Goal: Transaction & Acquisition: Purchase product/service

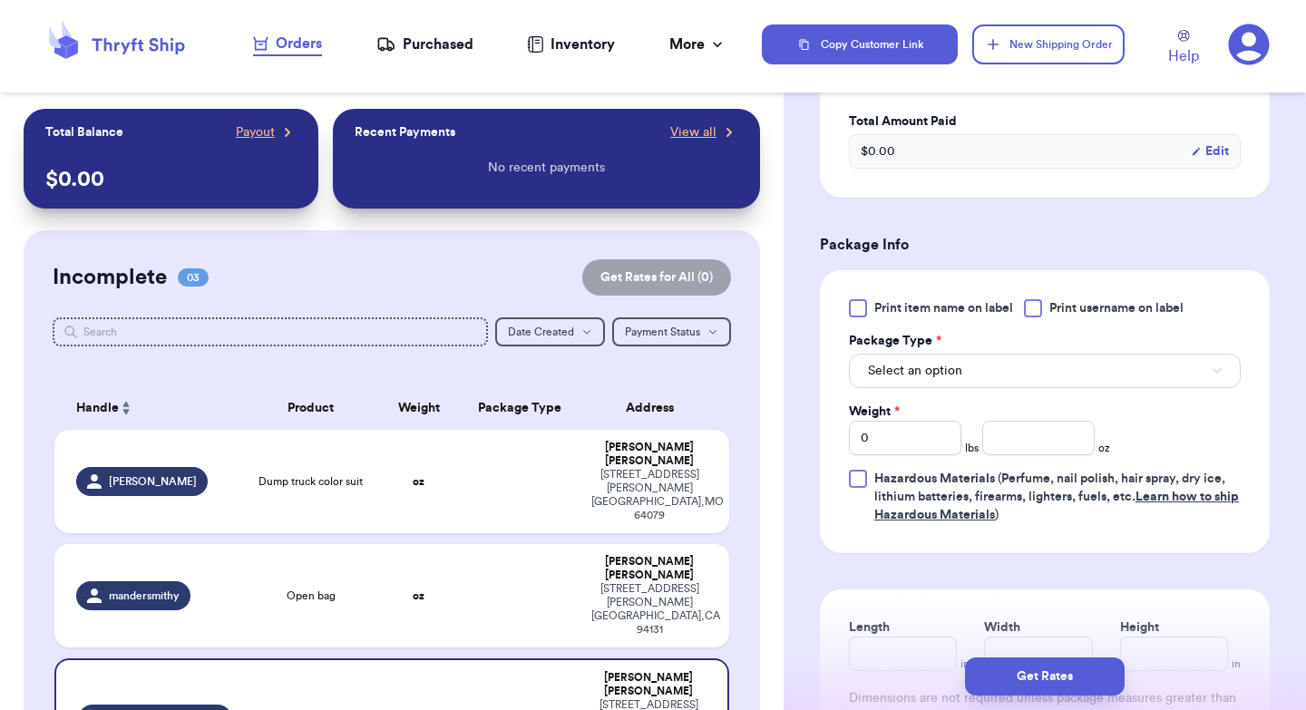
scroll to position [162, 0]
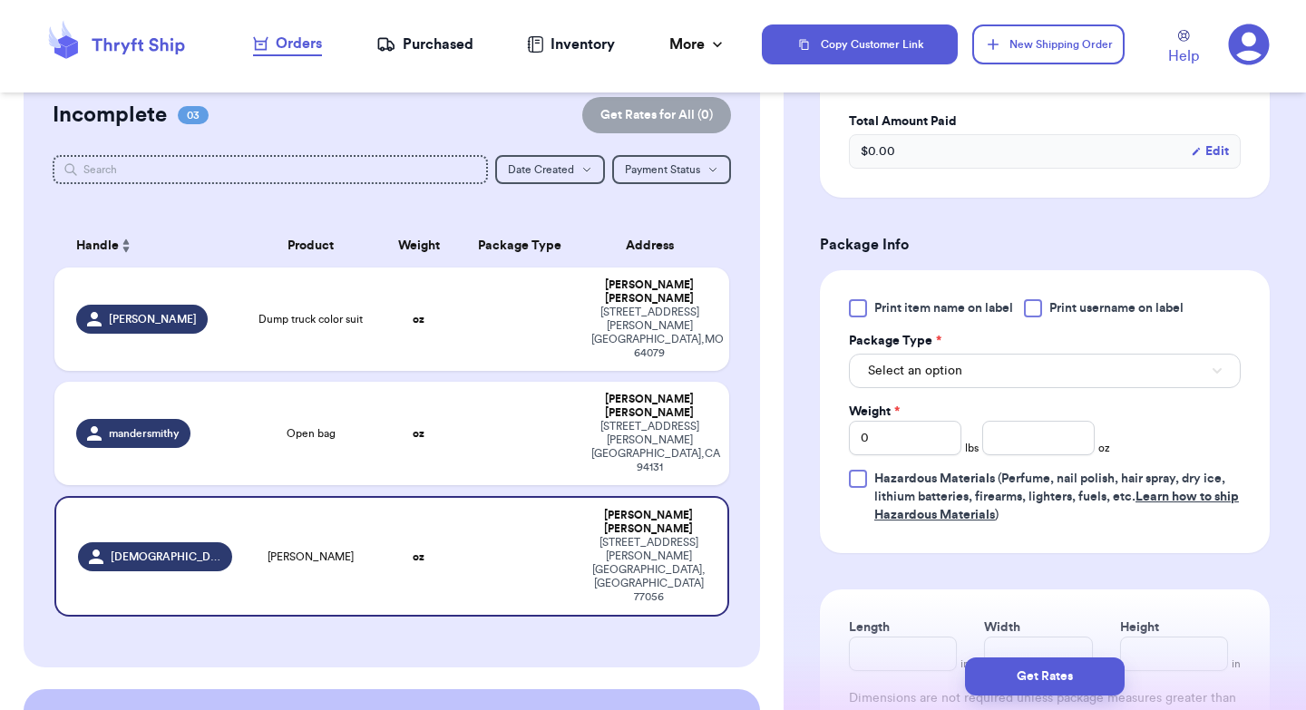
click at [1038, 314] on div at bounding box center [1033, 308] width 18 height 18
click at [0, 0] on input "Print username on label" at bounding box center [0, 0] width 0 height 0
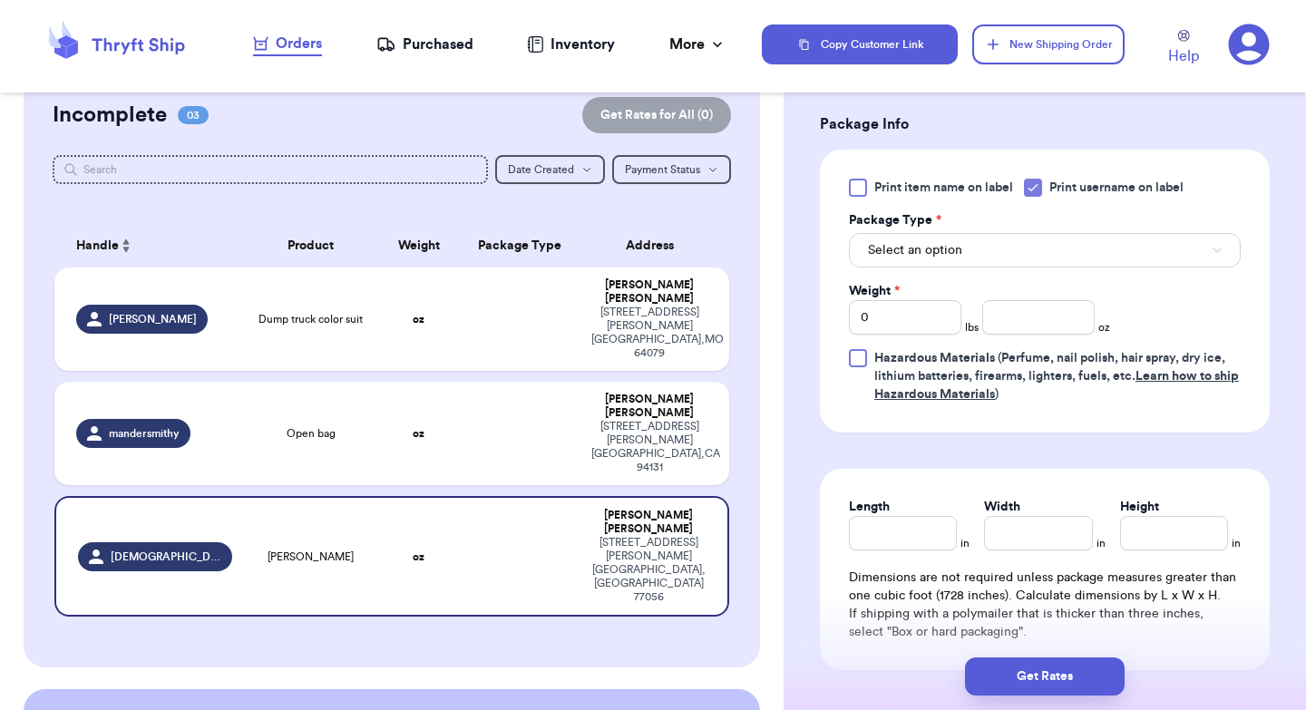
scroll to position [689, 0]
click at [960, 248] on button "Select an option" at bounding box center [1045, 249] width 392 height 34
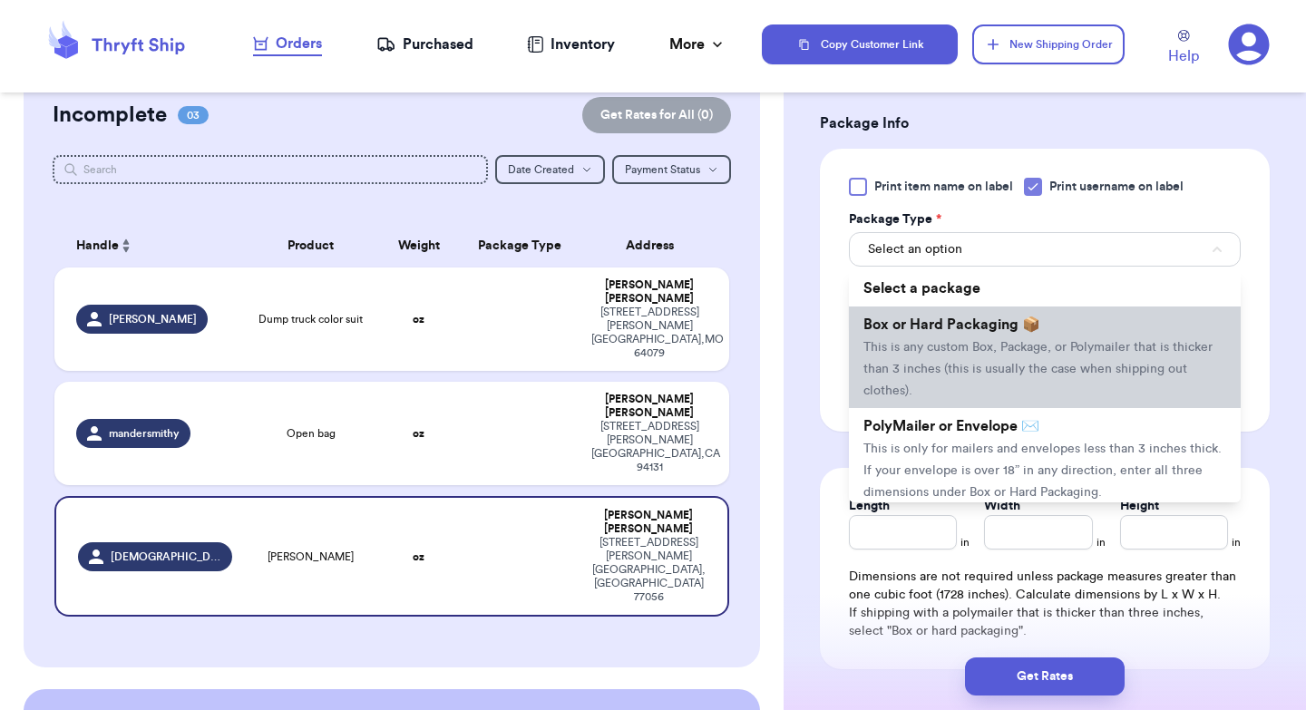
click at [960, 332] on span "Box or Hard Packaging 📦" at bounding box center [951, 324] width 177 height 15
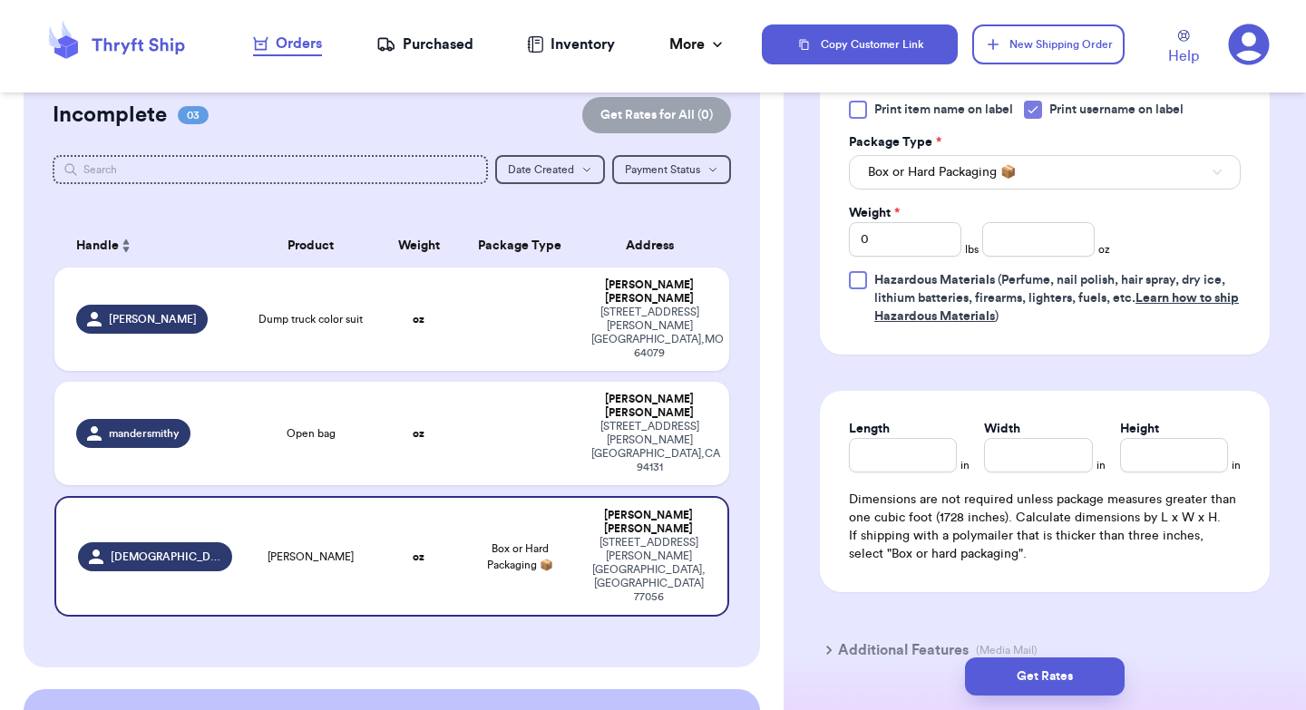
scroll to position [780, 0]
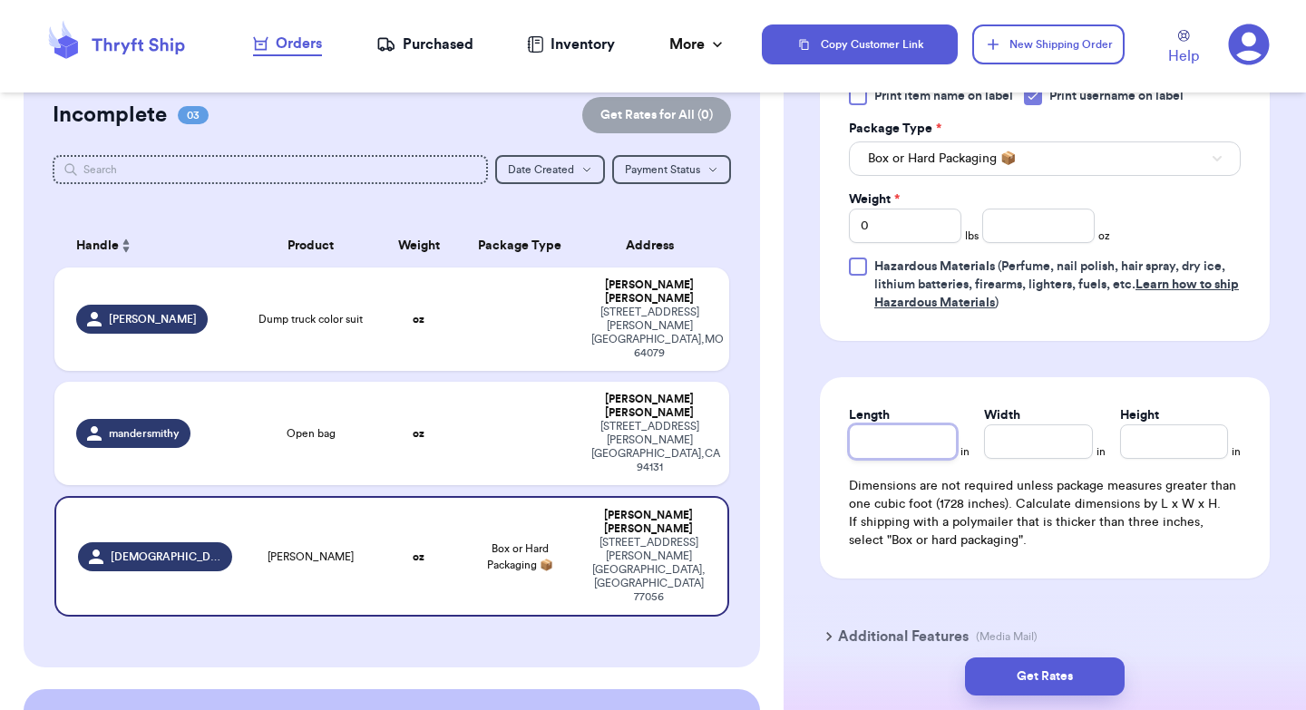
click at [923, 444] on input "Length" at bounding box center [903, 441] width 108 height 34
type input "1"
type input "14"
type input "1"
type input "15"
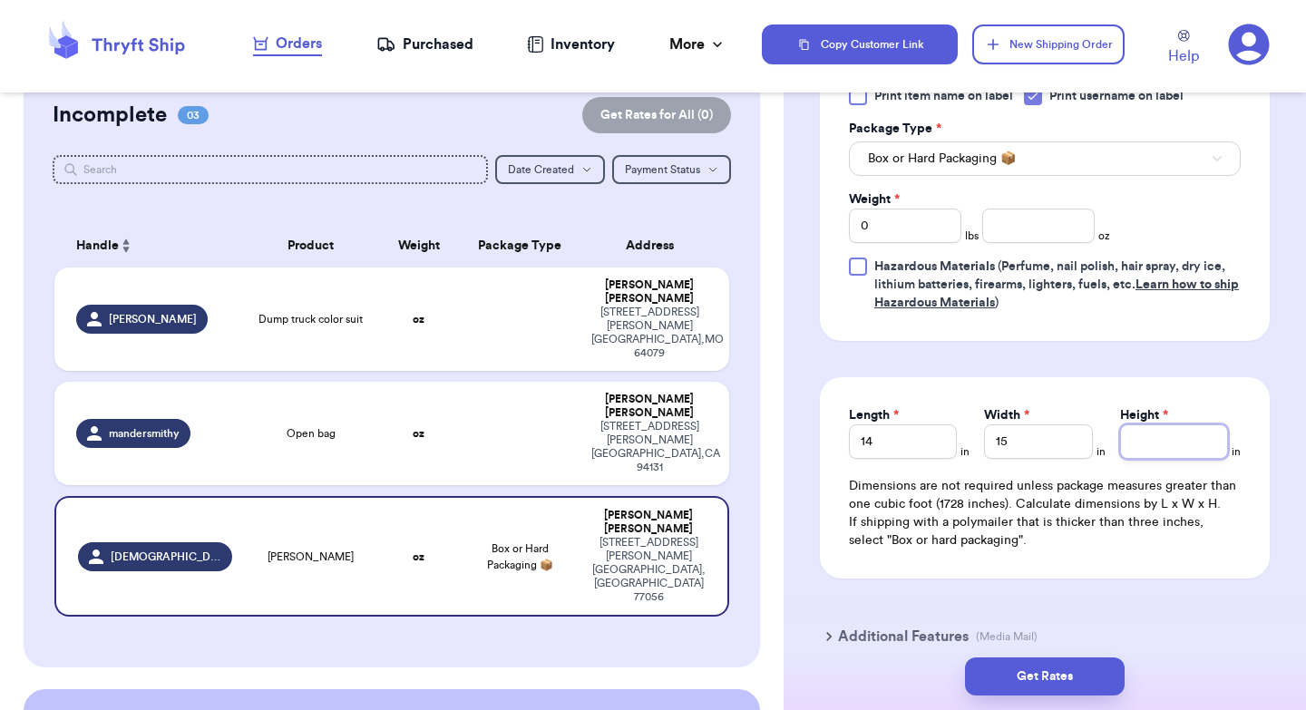
type input "5"
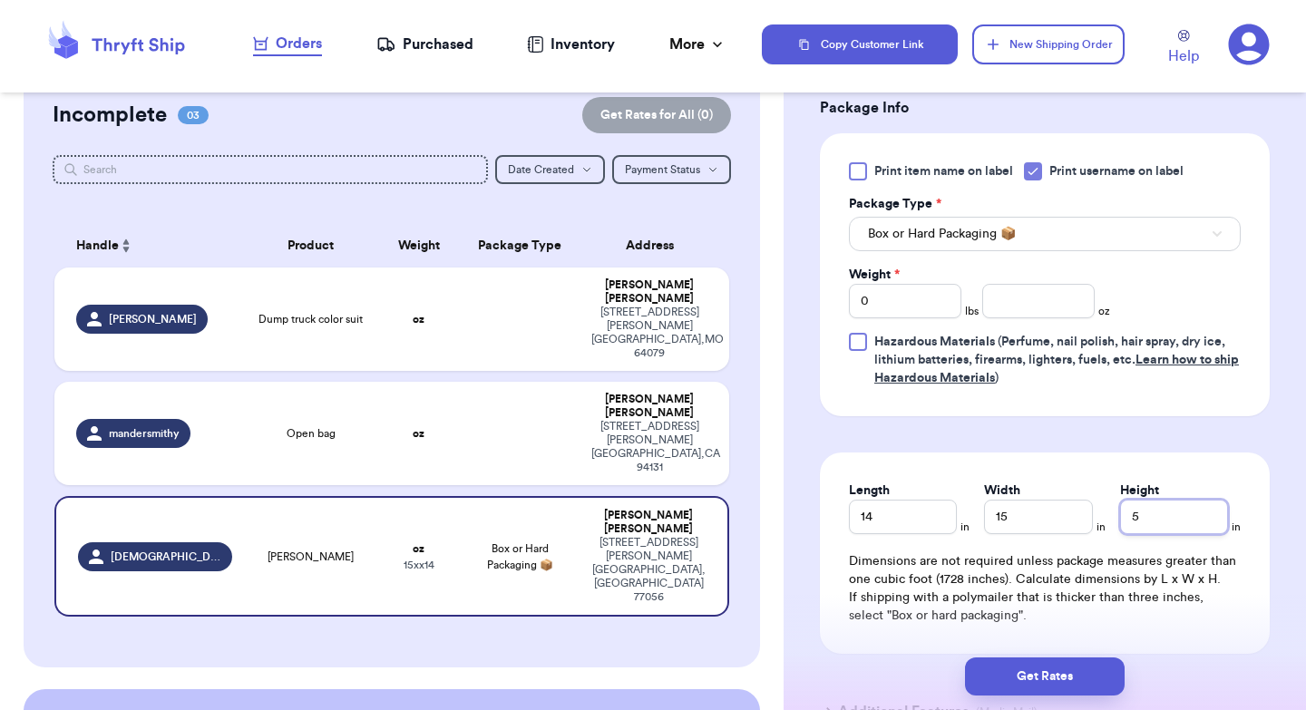
scroll to position [676, 0]
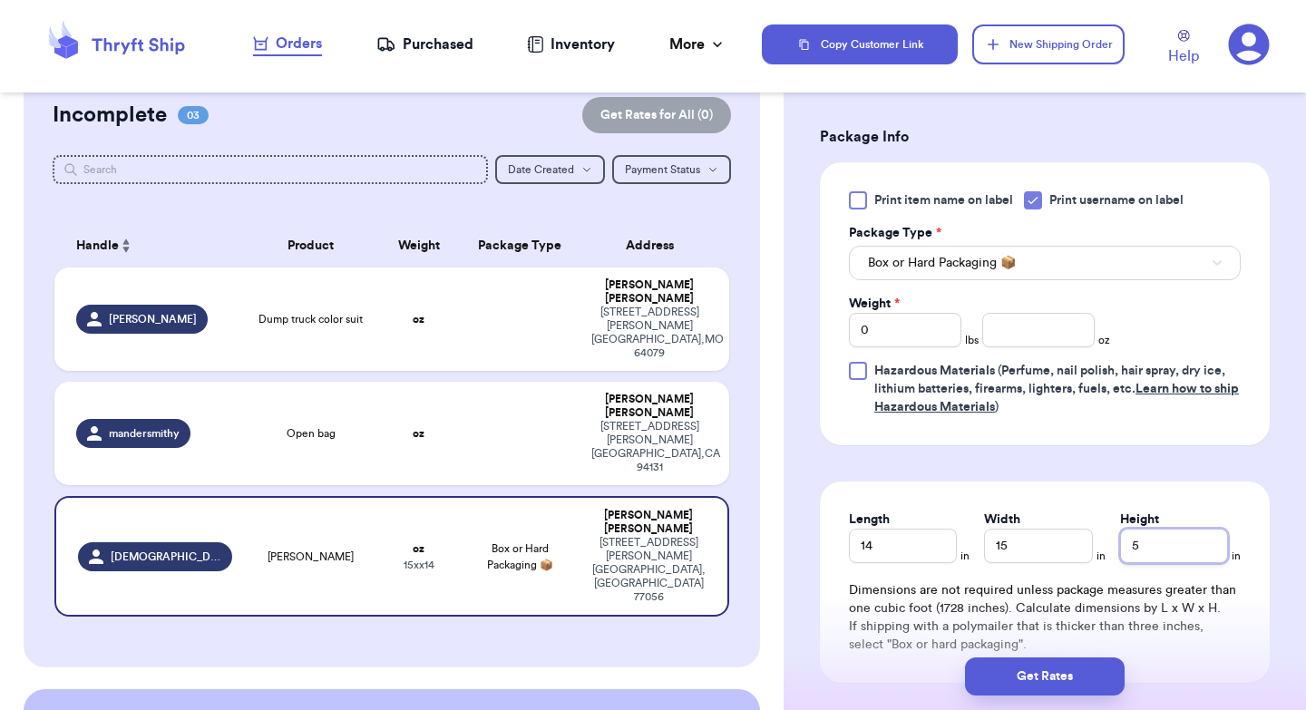
type input "5"
click at [1055, 335] on input "number" at bounding box center [1038, 330] width 112 height 34
type input "52"
click at [1051, 667] on button "Get Rates" at bounding box center [1045, 676] width 160 height 38
type input "3"
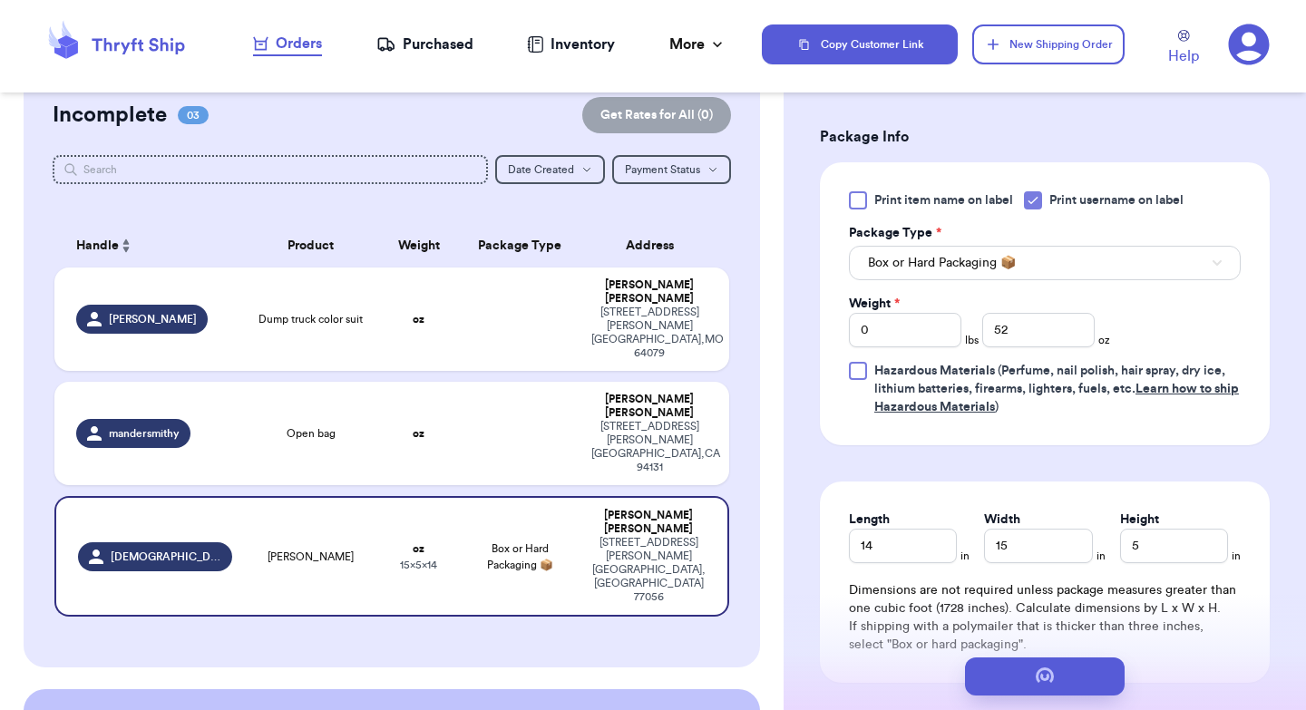
type input "4"
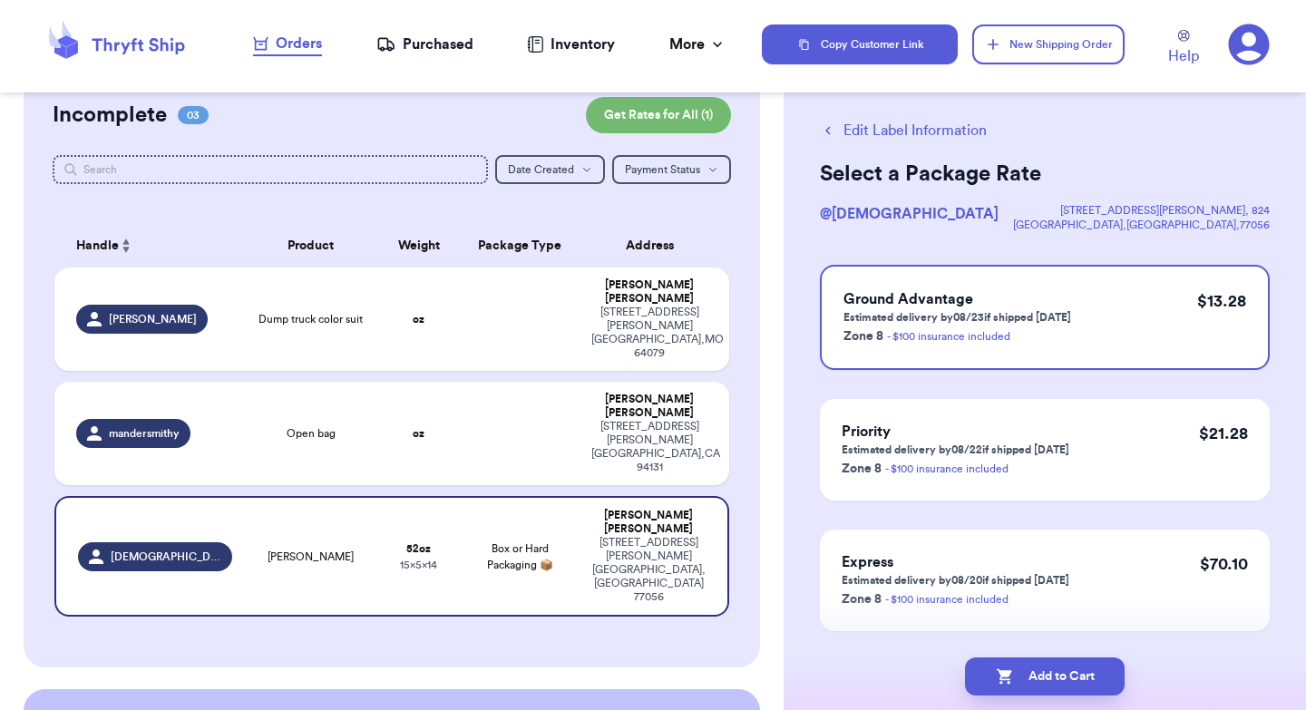
scroll to position [0, 0]
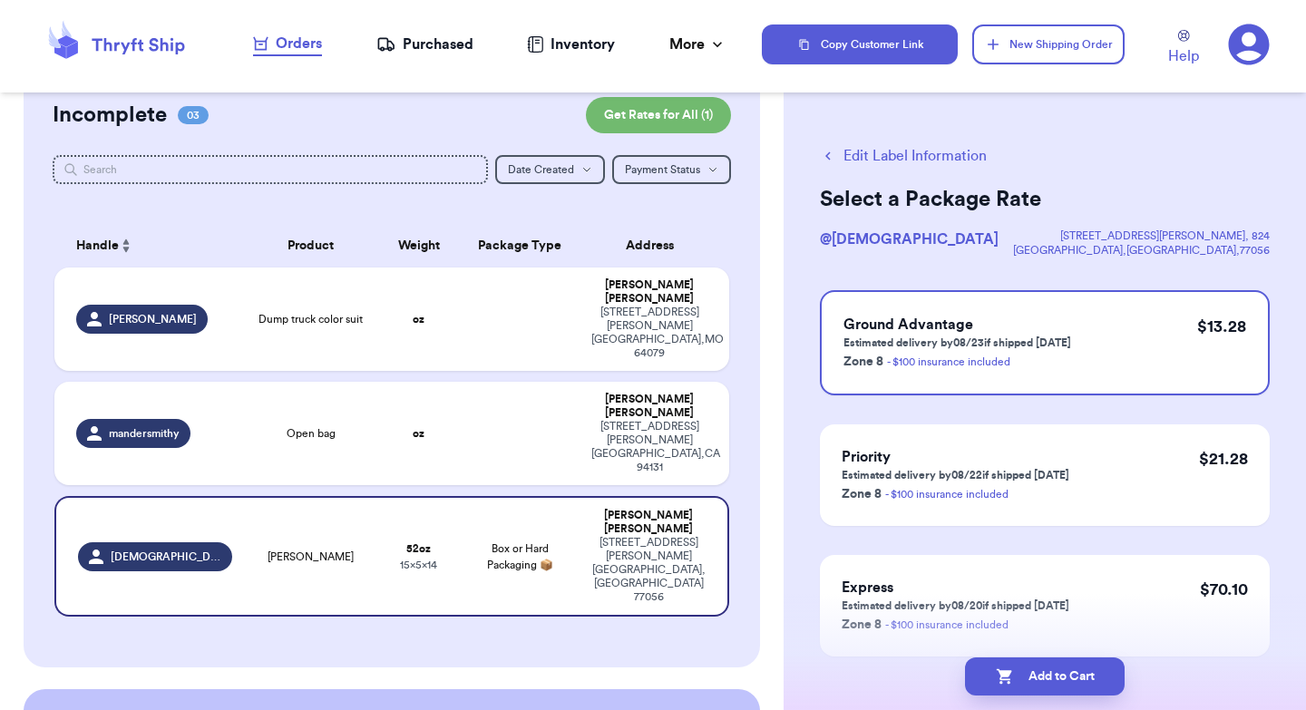
click at [914, 153] on button "Edit Label Information" at bounding box center [903, 156] width 167 height 22
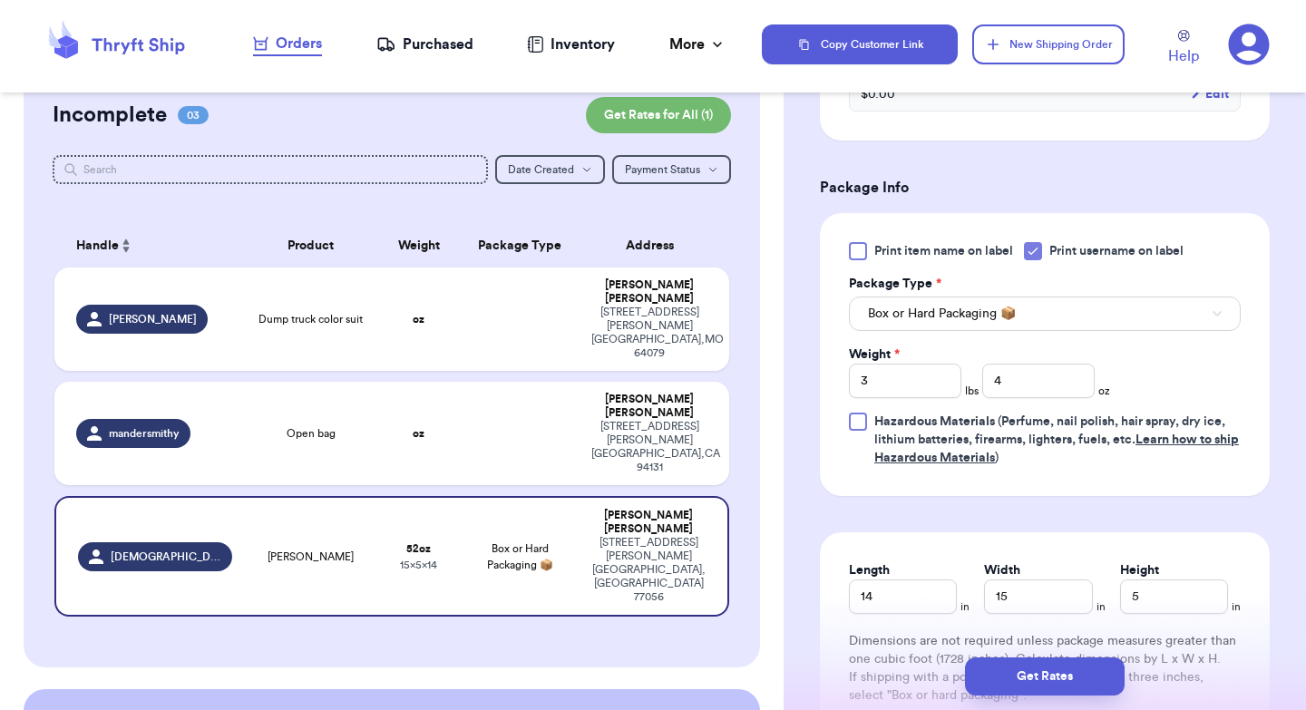
scroll to position [642, 0]
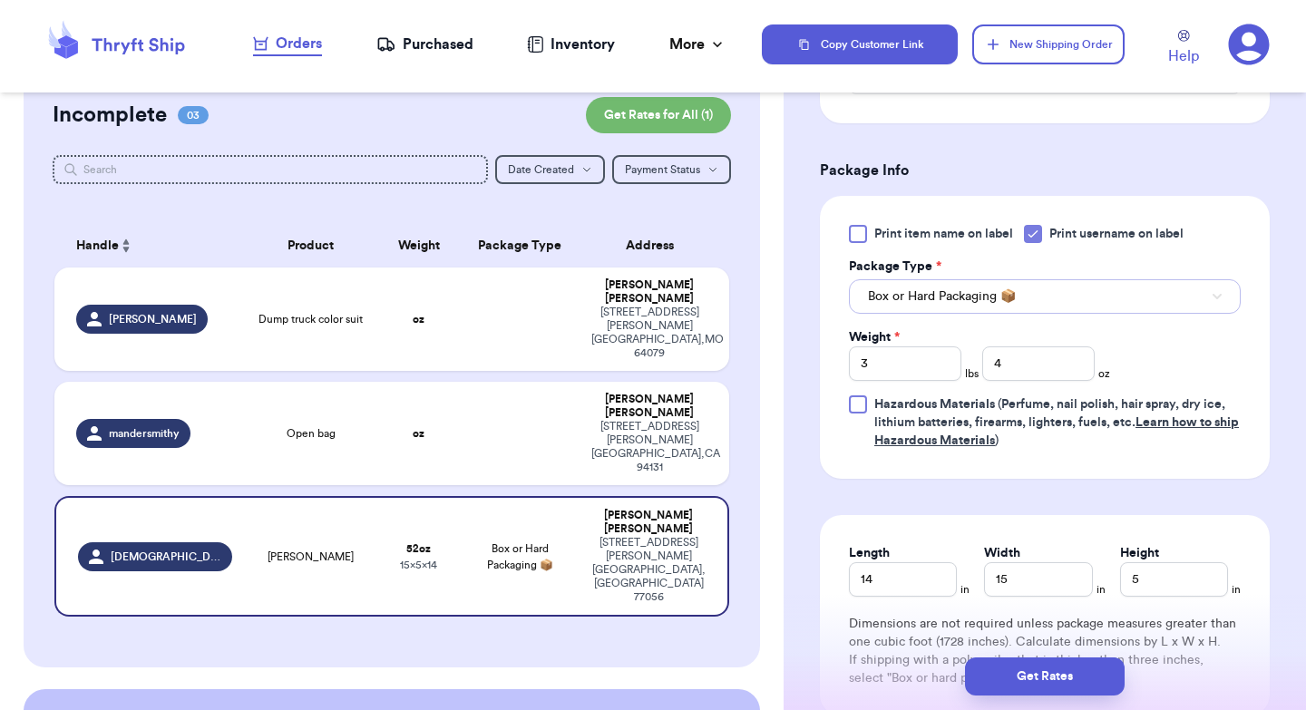
click at [1052, 297] on button "Box or Hard Packaging 📦" at bounding box center [1045, 296] width 392 height 34
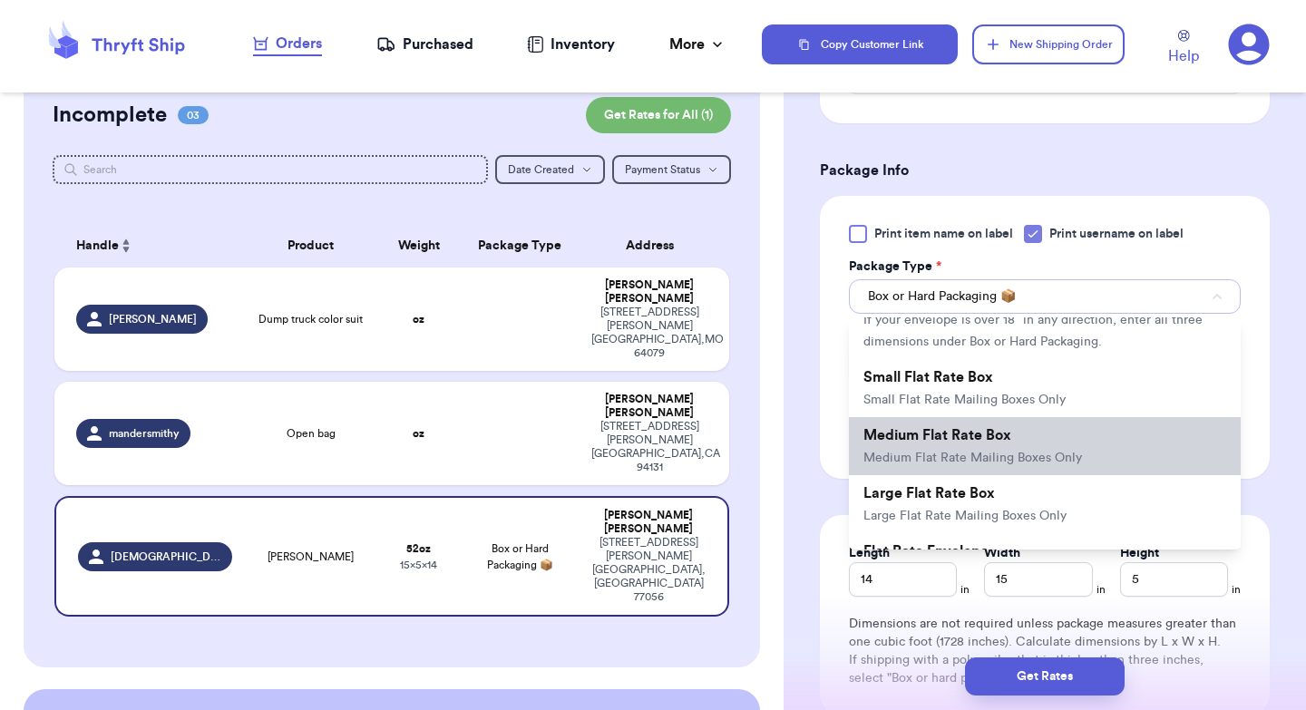
scroll to position [201, 0]
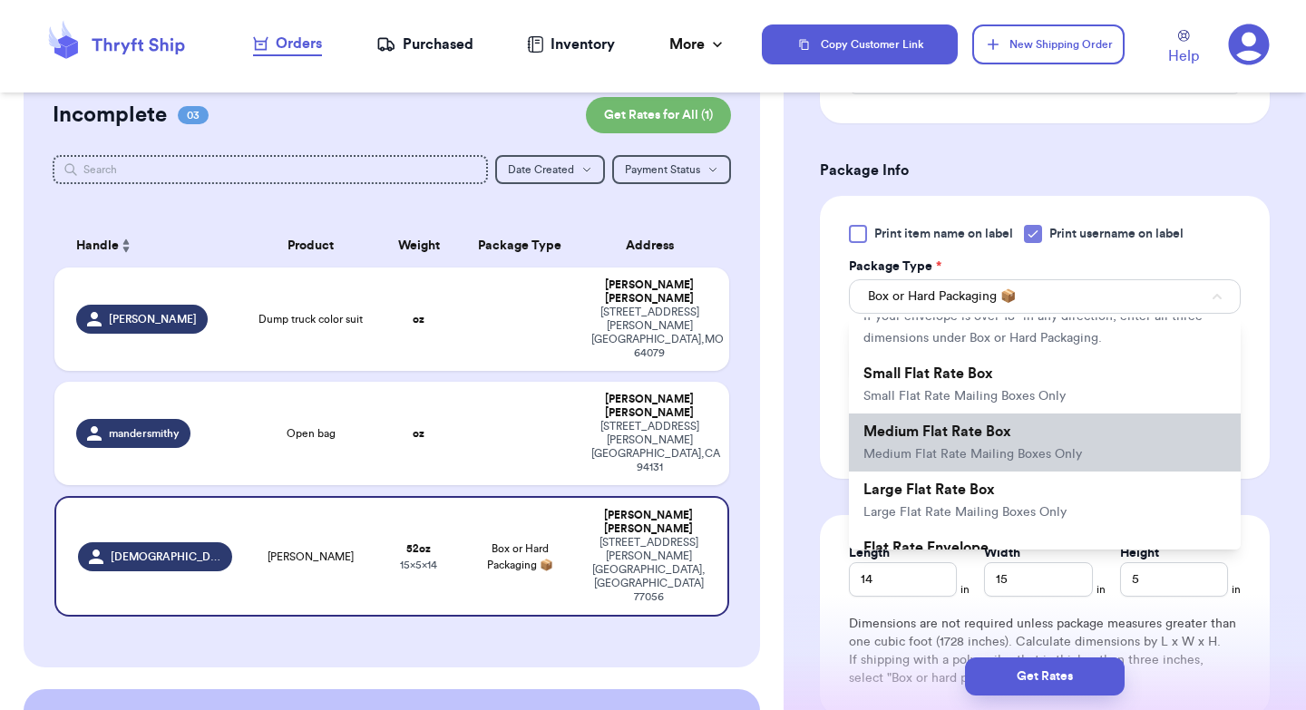
click at [1048, 444] on li "Medium Flat Rate Box Medium Flat Rate Mailing Boxes Only" at bounding box center [1045, 443] width 392 height 58
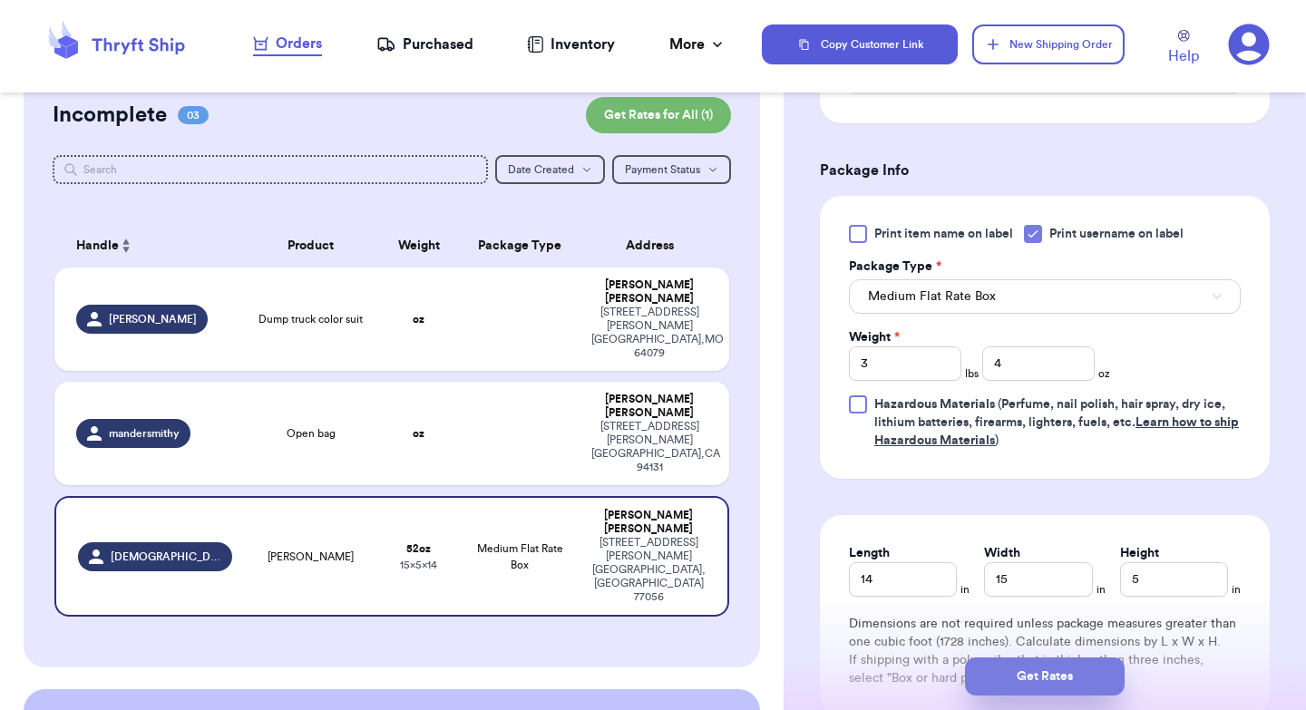
click at [1034, 679] on button "Get Rates" at bounding box center [1045, 676] width 160 height 38
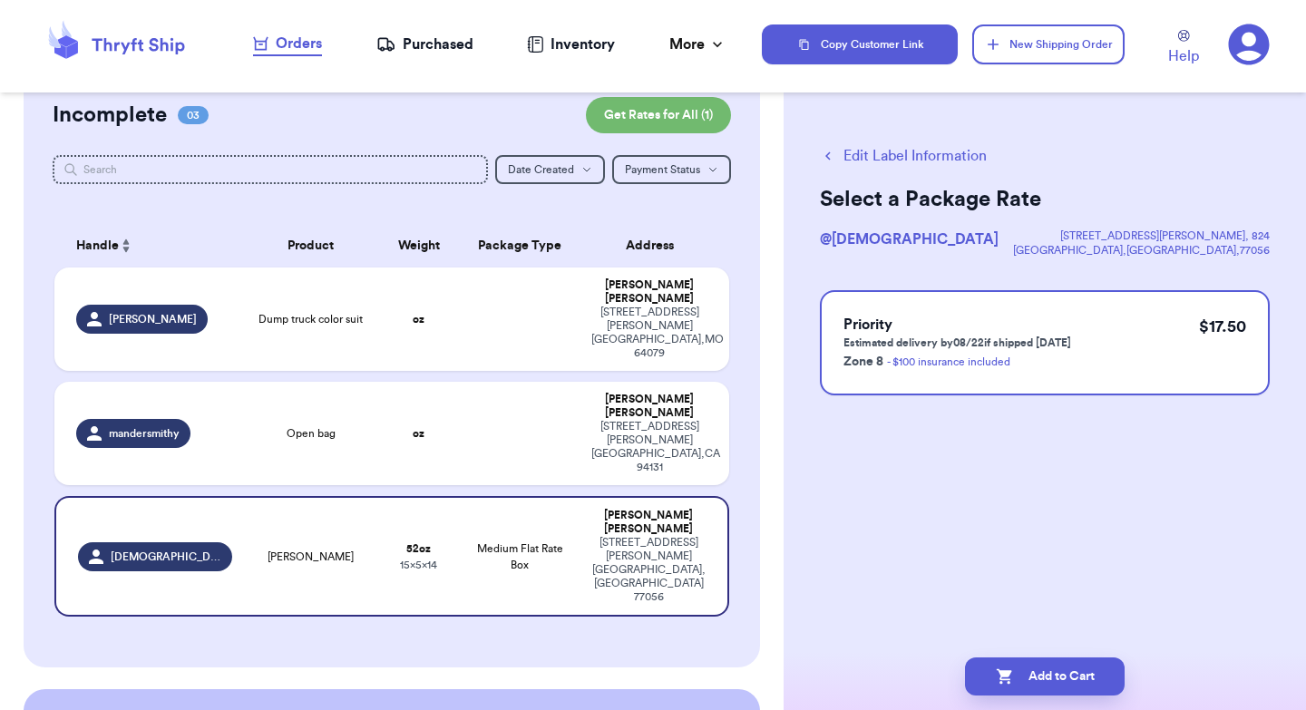
scroll to position [0, 0]
click at [894, 156] on button "Edit Label Information" at bounding box center [903, 156] width 167 height 22
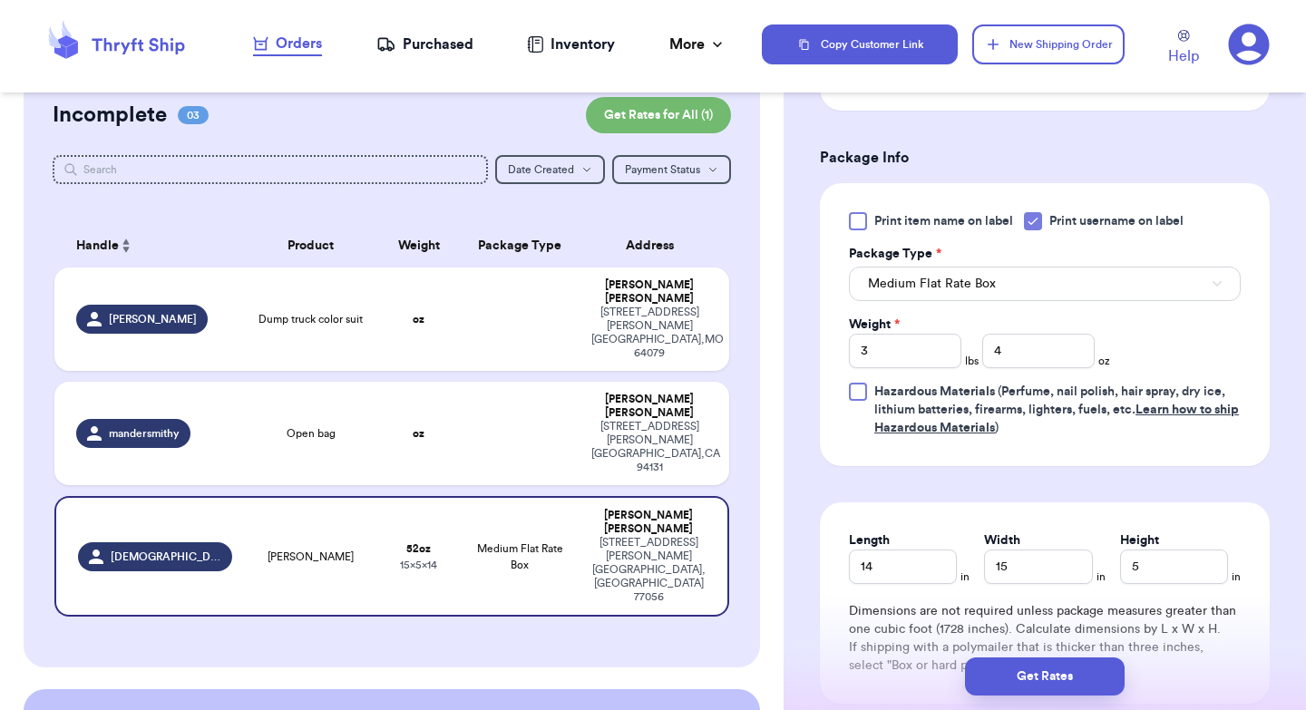
scroll to position [685, 0]
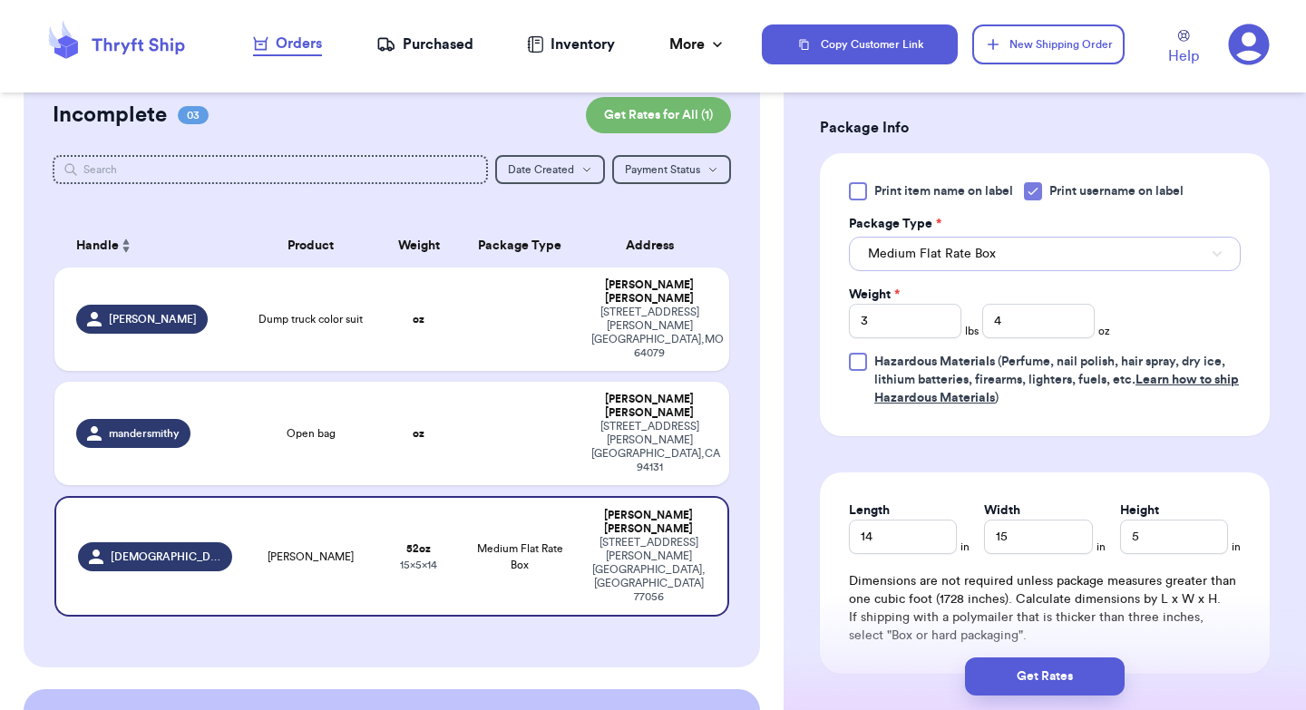
click at [1039, 261] on button "Medium Flat Rate Box" at bounding box center [1045, 254] width 392 height 34
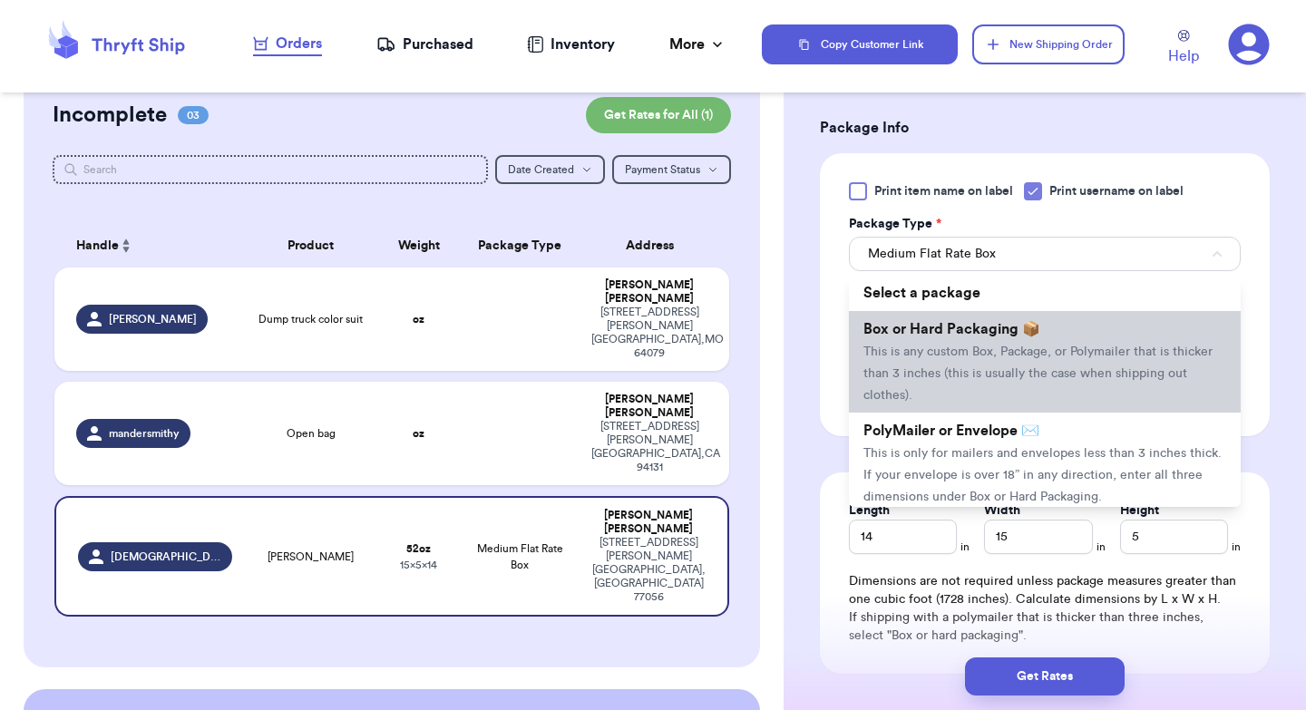
click at [1028, 373] on span "This is any custom Box, Package, or Polymailer that is thicker than 3 inches (t…" at bounding box center [1037, 373] width 349 height 56
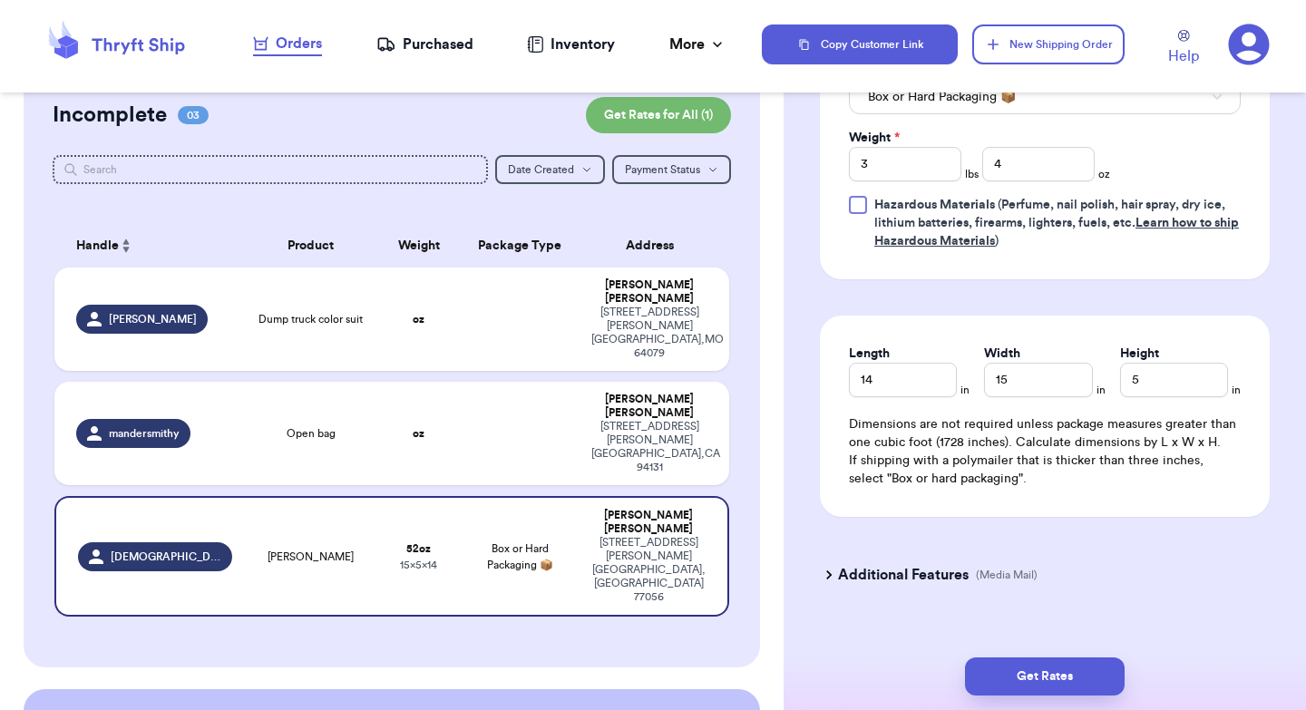
scroll to position [874, 0]
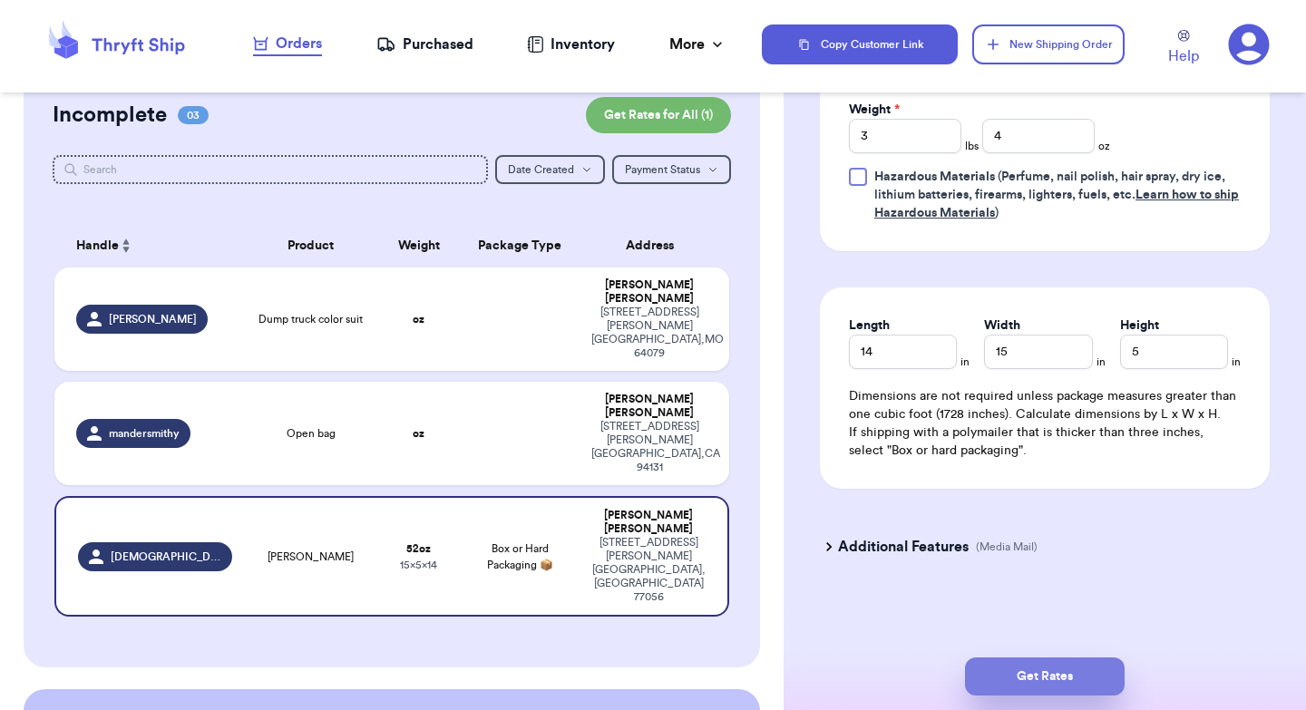
click at [1056, 678] on button "Get Rates" at bounding box center [1045, 676] width 160 height 38
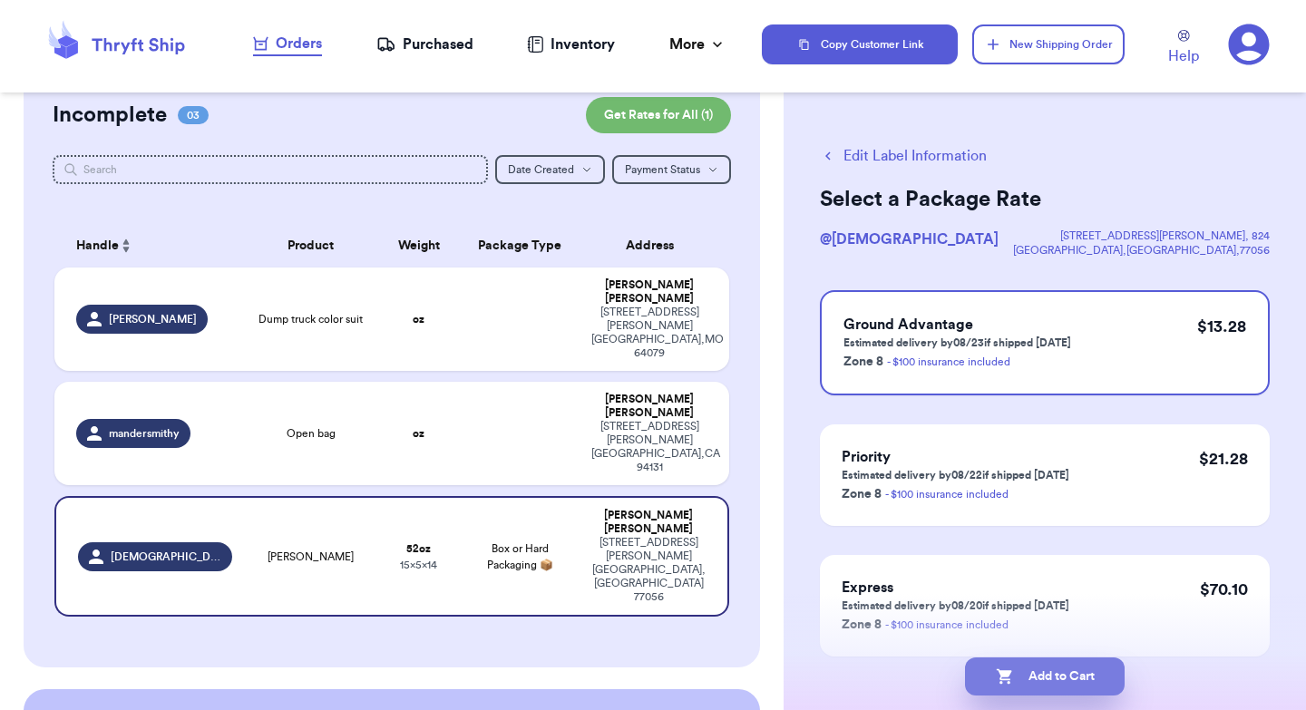
click at [1041, 677] on button "Add to Cart" at bounding box center [1045, 676] width 160 height 38
checkbox input "true"
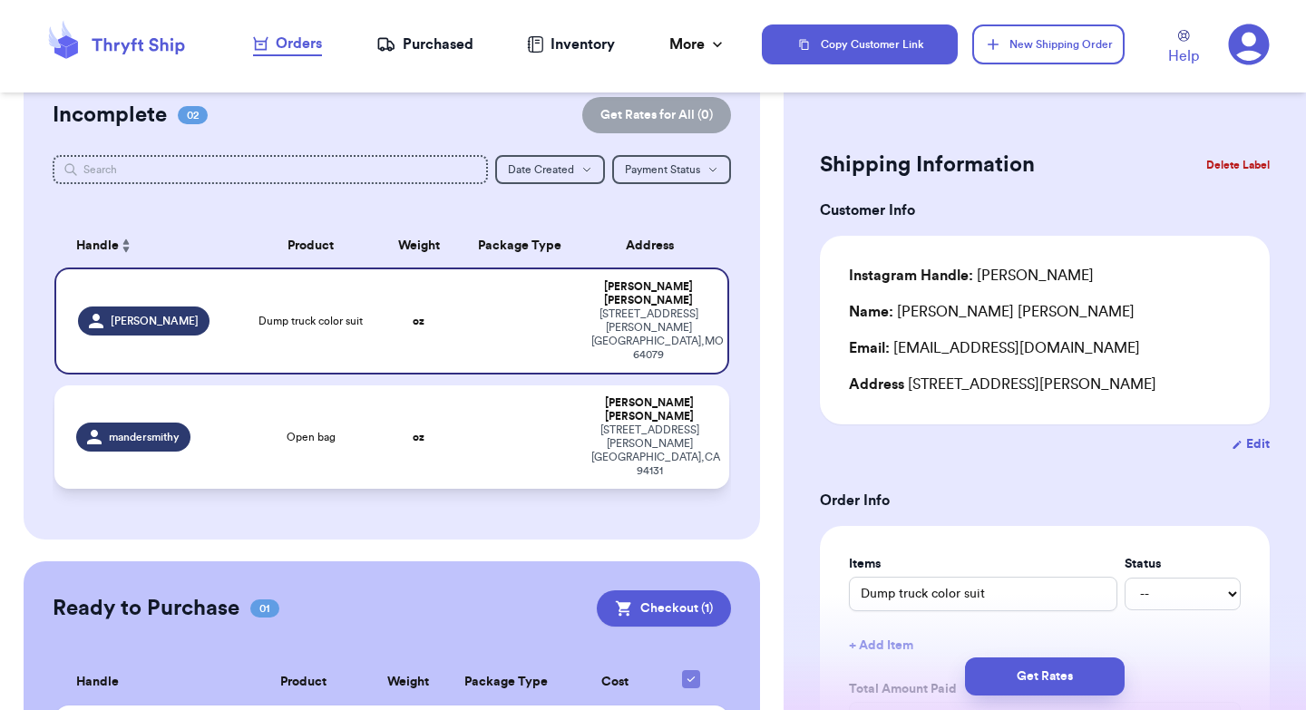
click at [506, 385] on td at bounding box center [520, 436] width 122 height 103
type input "Open bag"
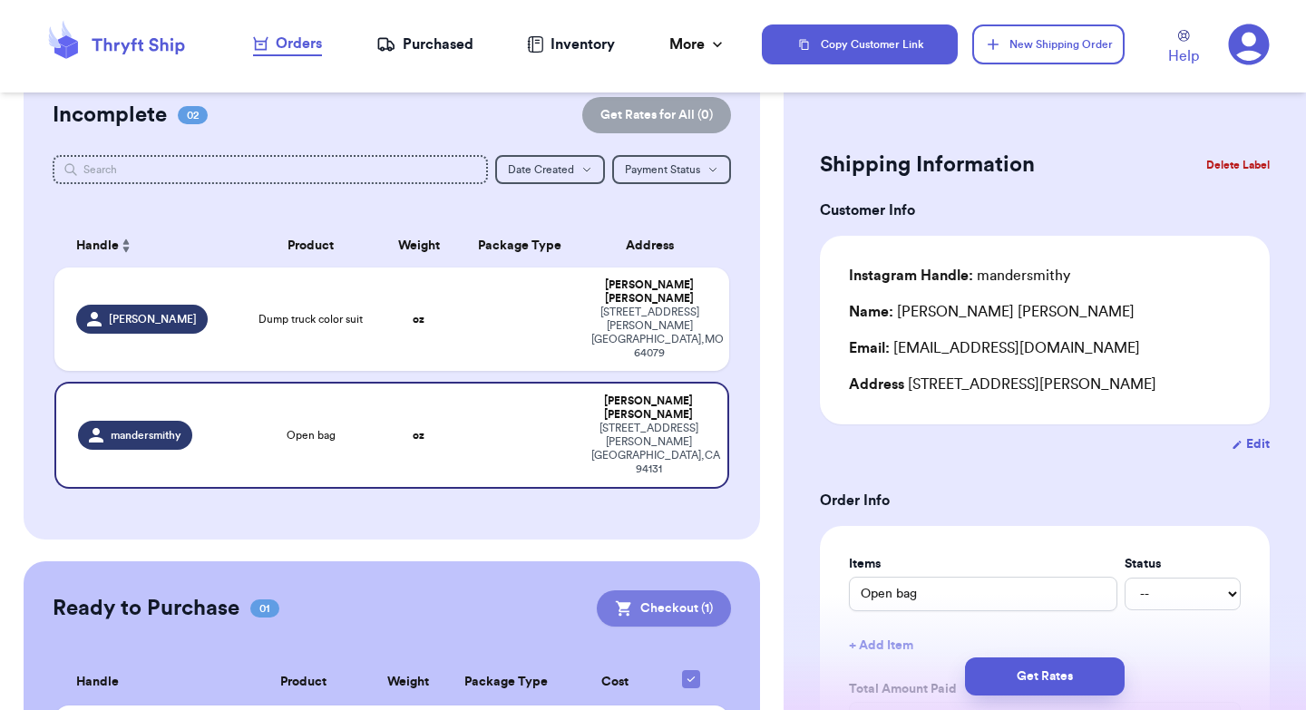
click at [660, 590] on button "Checkout ( 1 )" at bounding box center [664, 608] width 134 height 36
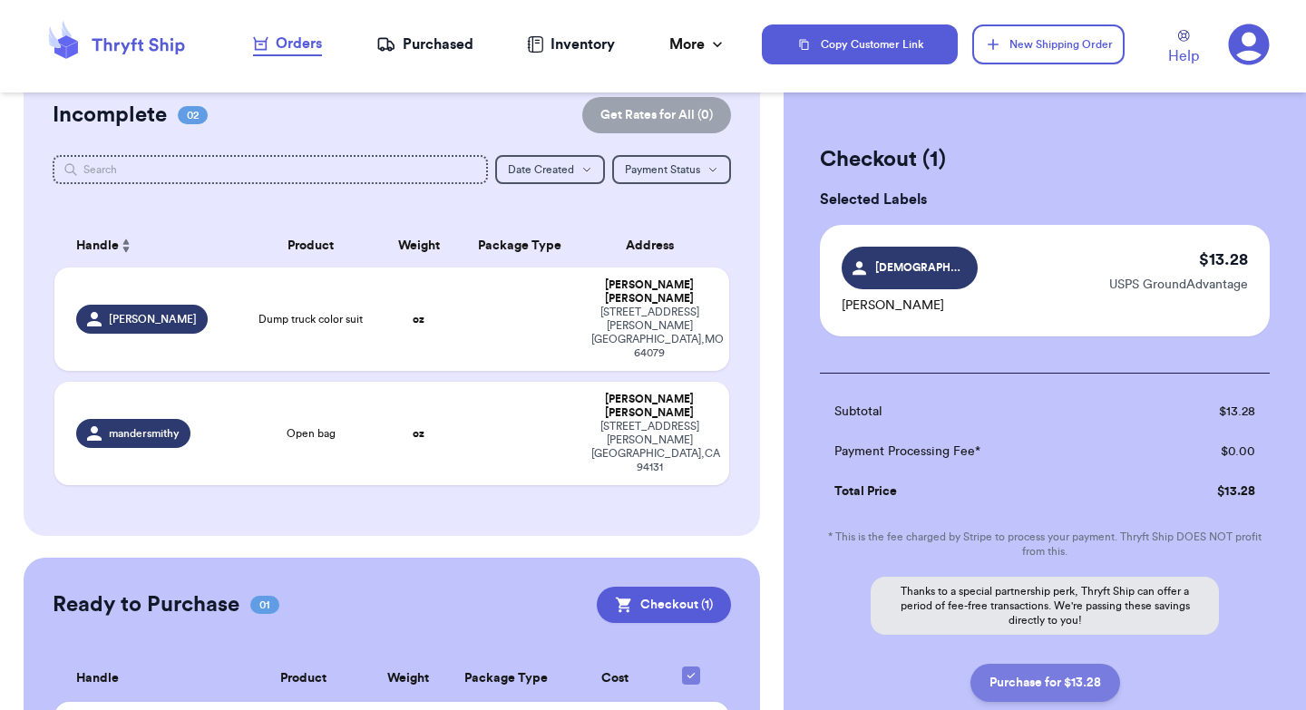
click at [1038, 686] on button "Purchase for $13.28" at bounding box center [1045, 683] width 150 height 38
checkbox input "false"
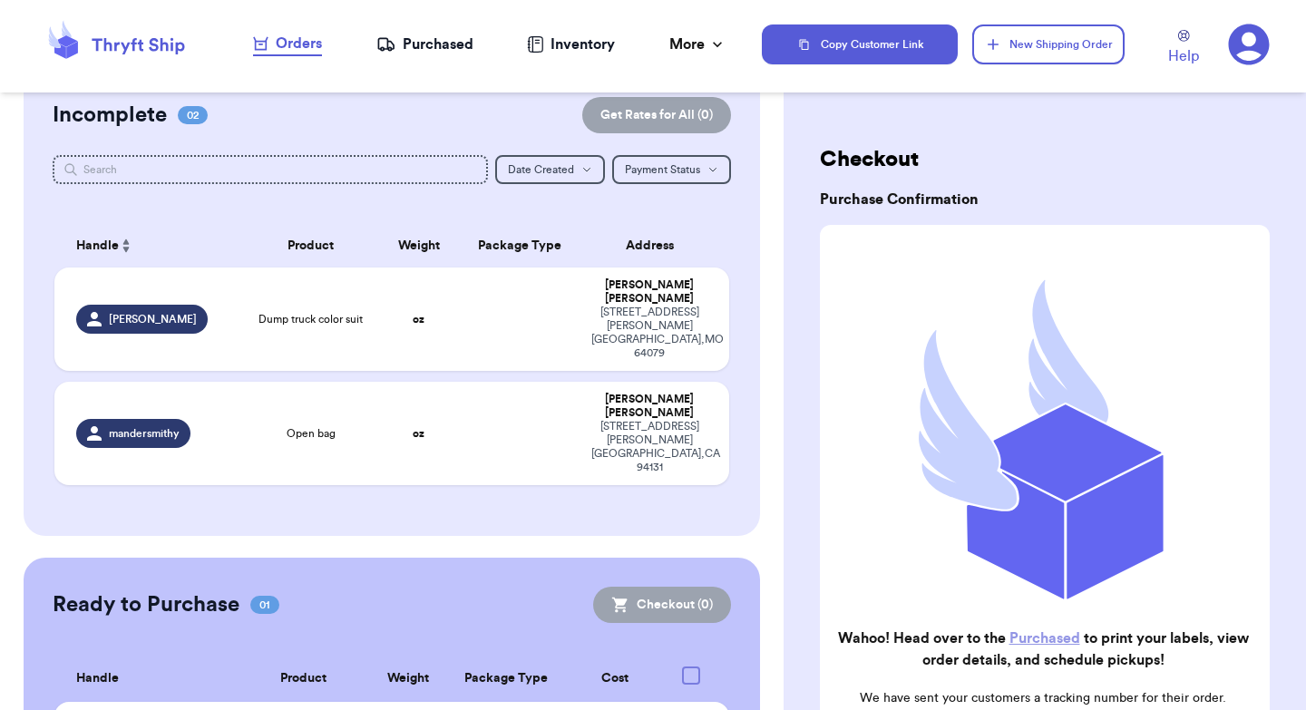
checkbox input "true"
click at [1046, 640] on link "Purchased" at bounding box center [1044, 638] width 71 height 15
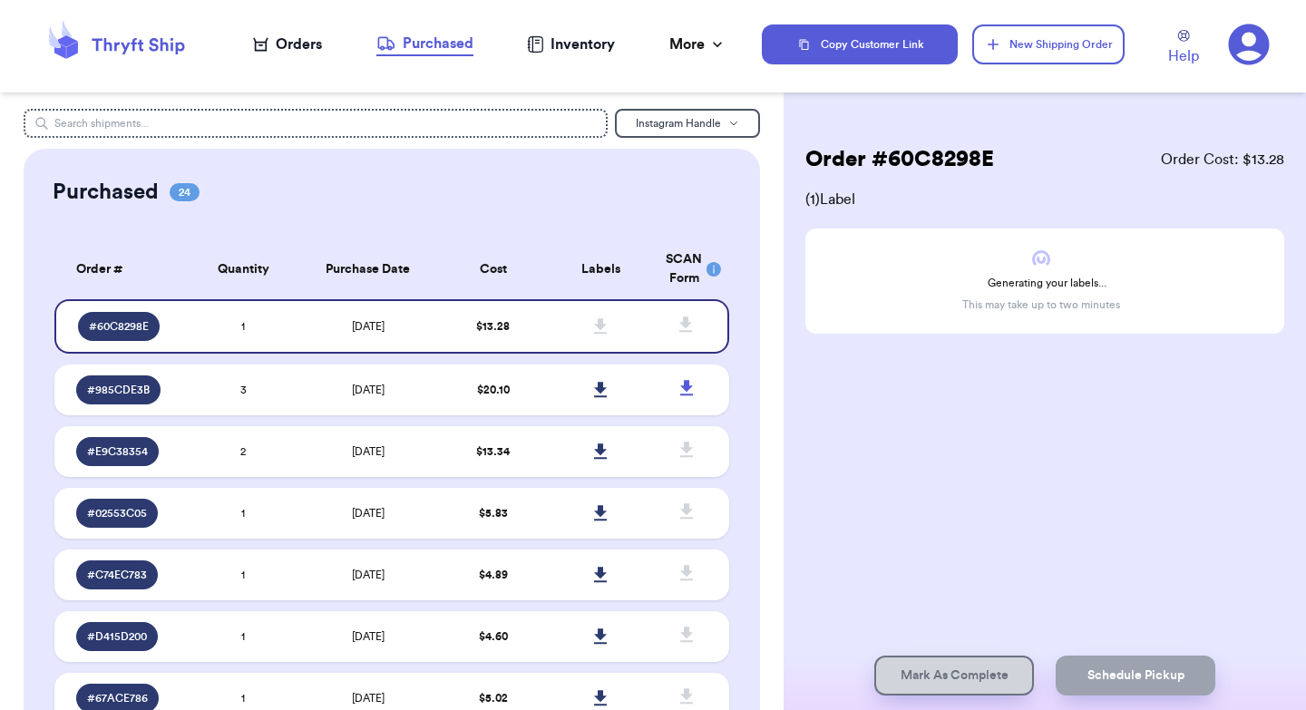
click at [430, 41] on div "Purchased" at bounding box center [424, 44] width 97 height 22
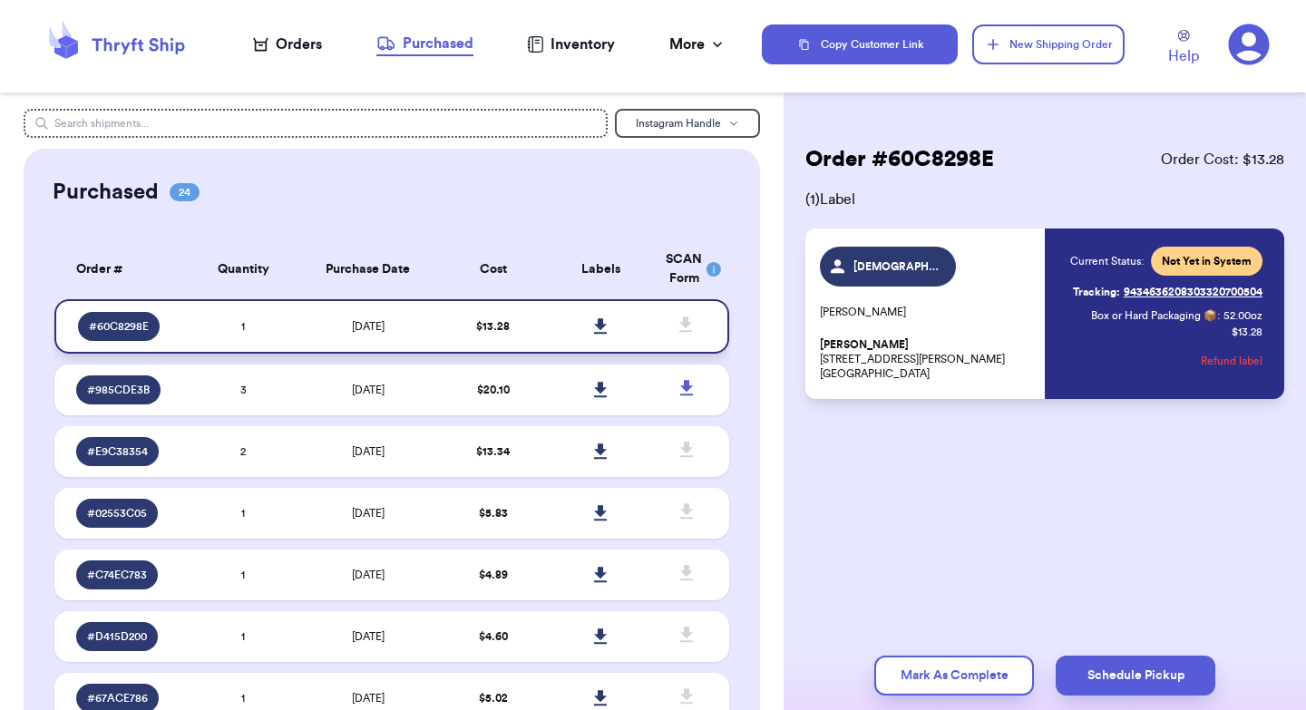
click at [605, 324] on icon at bounding box center [601, 326] width 14 height 16
